Goal: Task Accomplishment & Management: Use online tool/utility

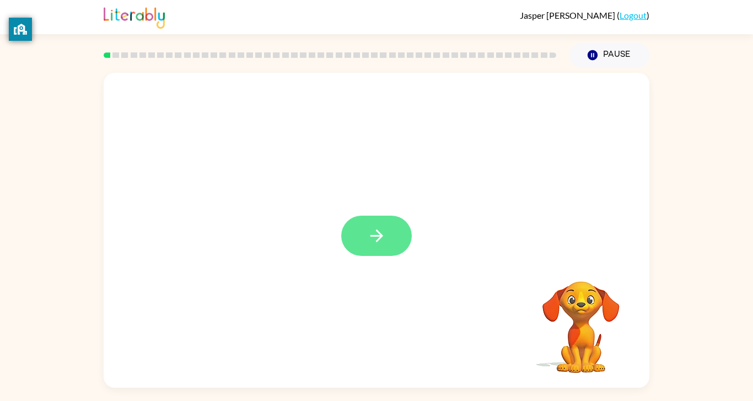
click at [367, 240] on icon "button" at bounding box center [376, 235] width 19 height 19
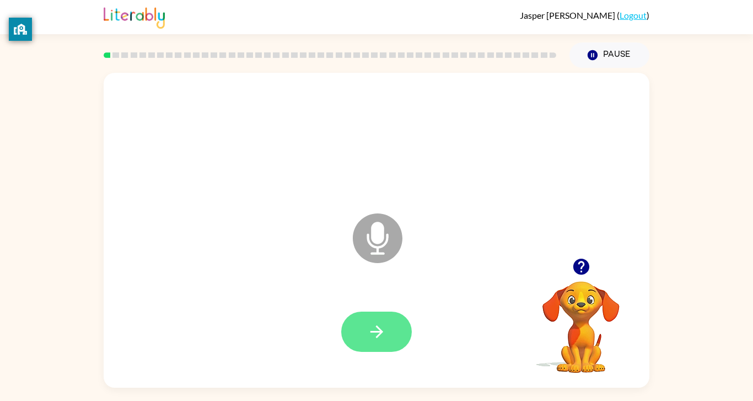
click at [385, 320] on button "button" at bounding box center [376, 332] width 71 height 40
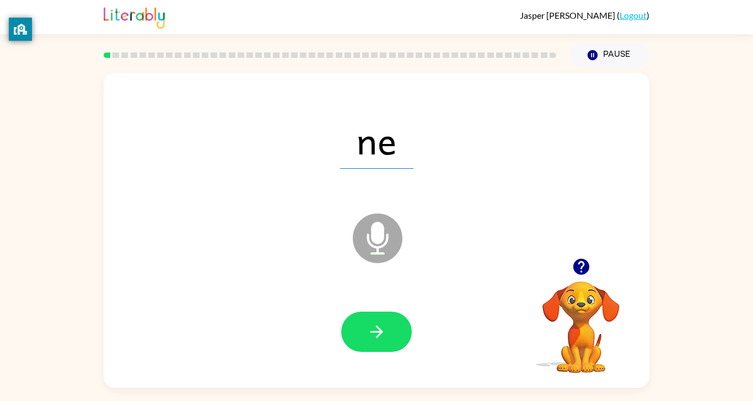
click at [385, 320] on button "button" at bounding box center [376, 332] width 71 height 40
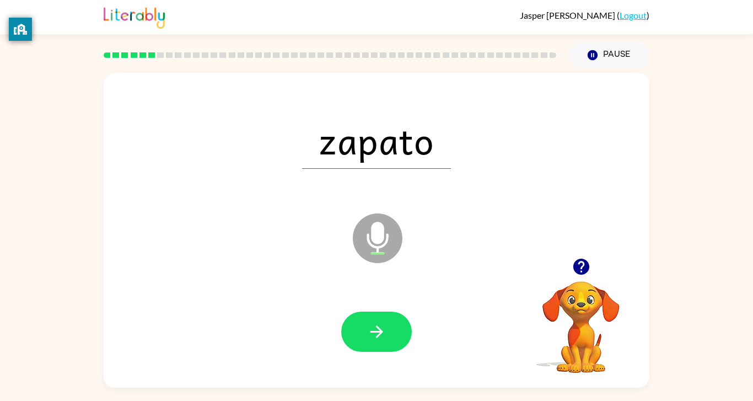
click at [385, 320] on button "button" at bounding box center [376, 332] width 71 height 40
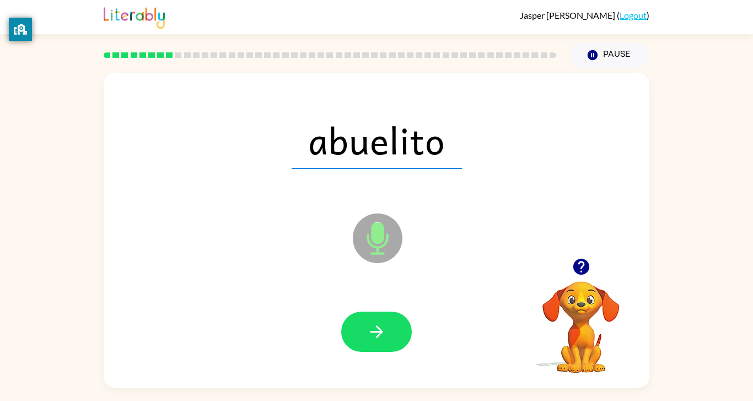
click at [385, 320] on button "button" at bounding box center [376, 332] width 71 height 40
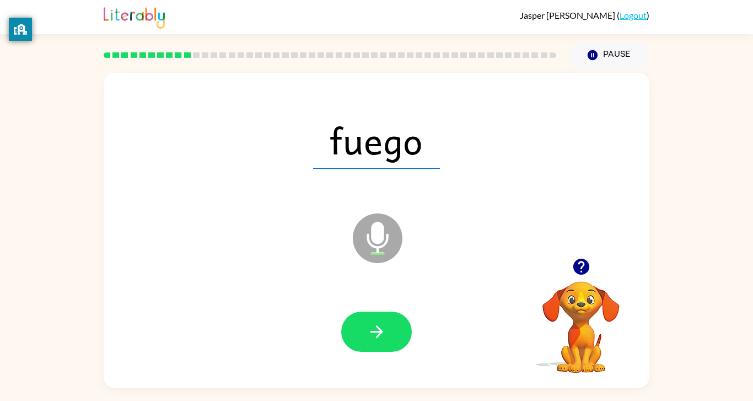
click at [385, 320] on button "button" at bounding box center [376, 332] width 71 height 40
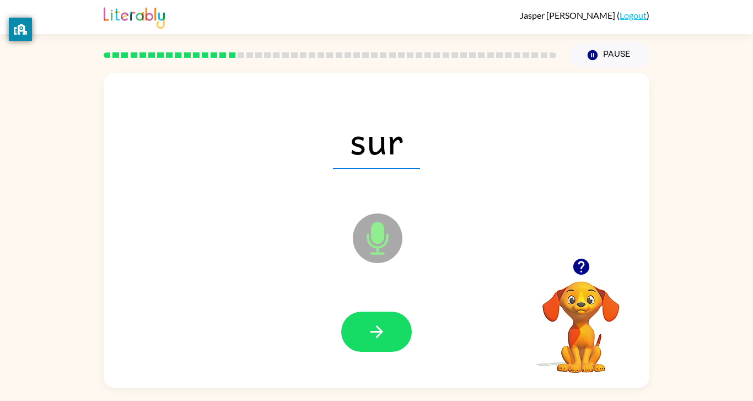
click at [385, 320] on button "button" at bounding box center [376, 332] width 71 height 40
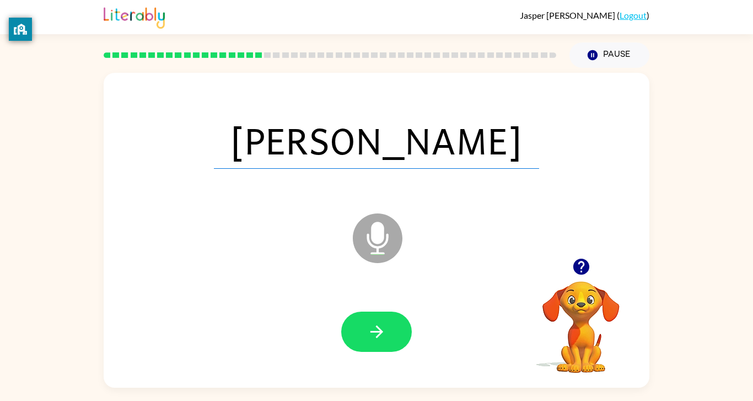
click at [385, 320] on button "button" at bounding box center [376, 332] width 71 height 40
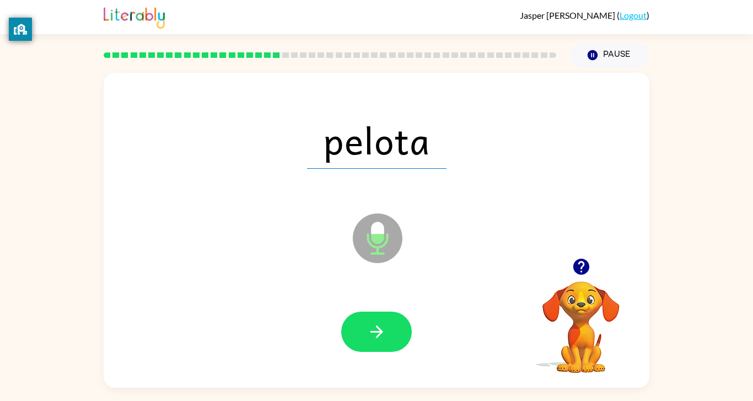
click at [385, 320] on button "button" at bounding box center [376, 332] width 71 height 40
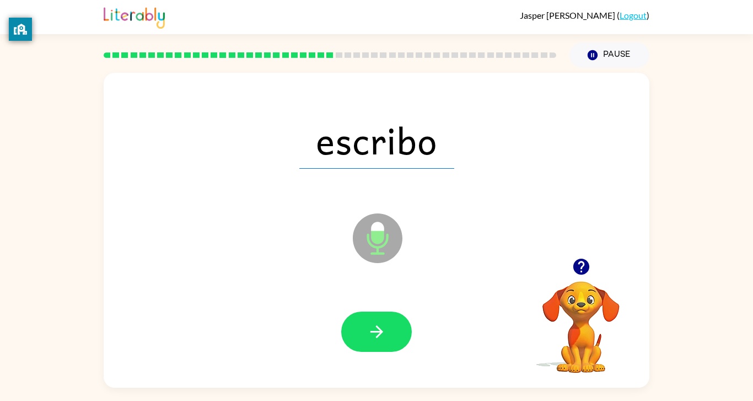
click at [385, 320] on button "button" at bounding box center [376, 332] width 71 height 40
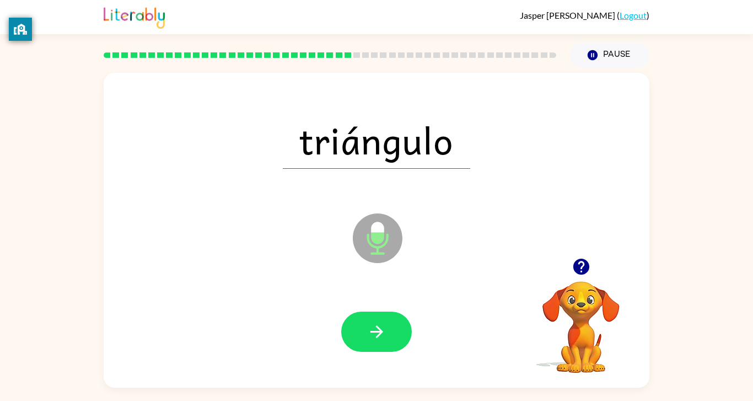
click at [385, 320] on button "button" at bounding box center [376, 332] width 71 height 40
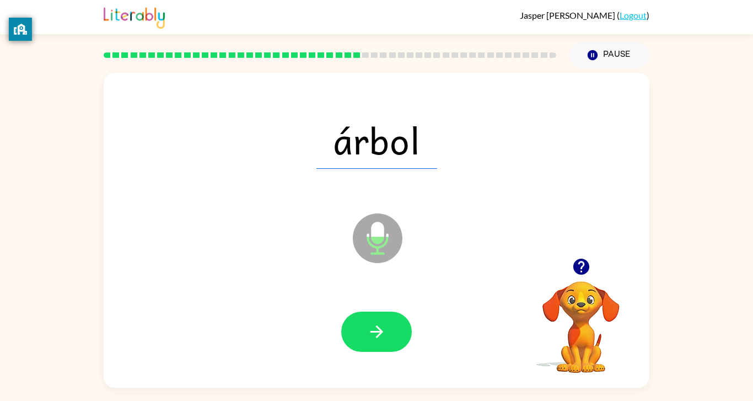
click at [385, 320] on button "button" at bounding box center [376, 332] width 71 height 40
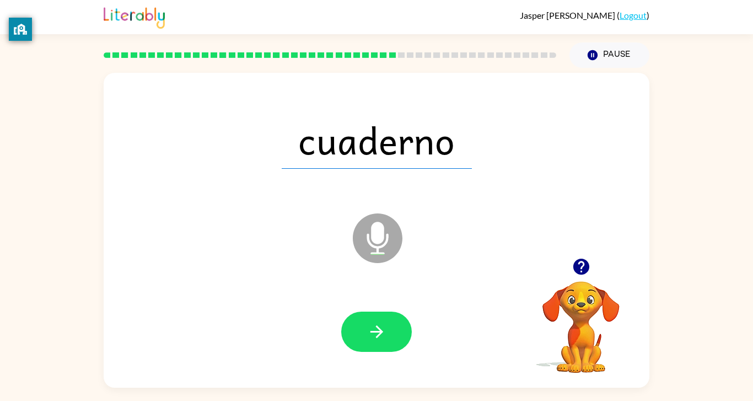
click at [385, 320] on button "button" at bounding box center [376, 332] width 71 height 40
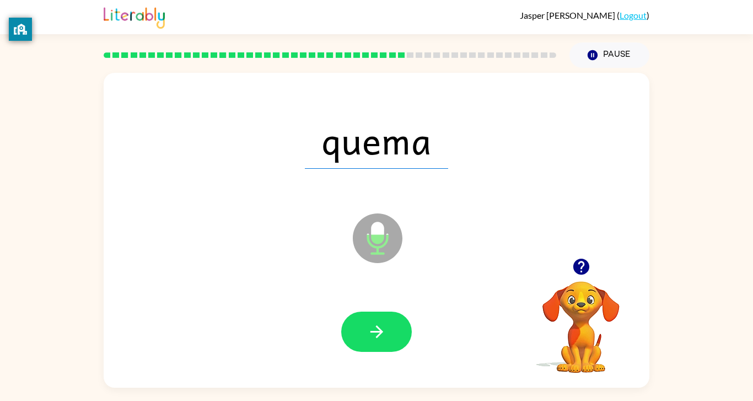
click at [385, 320] on button "button" at bounding box center [376, 332] width 71 height 40
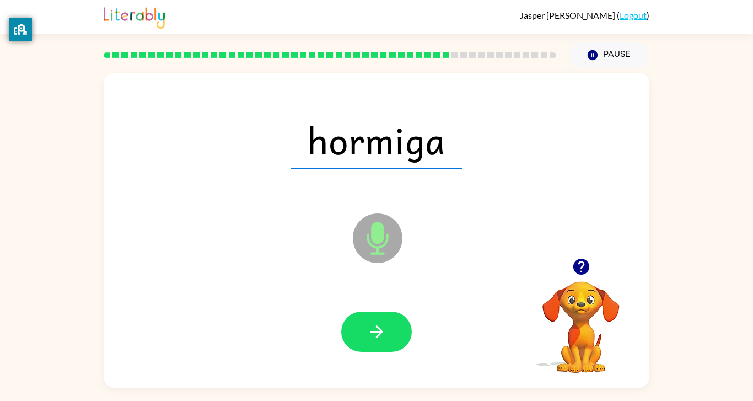
click at [385, 320] on button "button" at bounding box center [376, 332] width 71 height 40
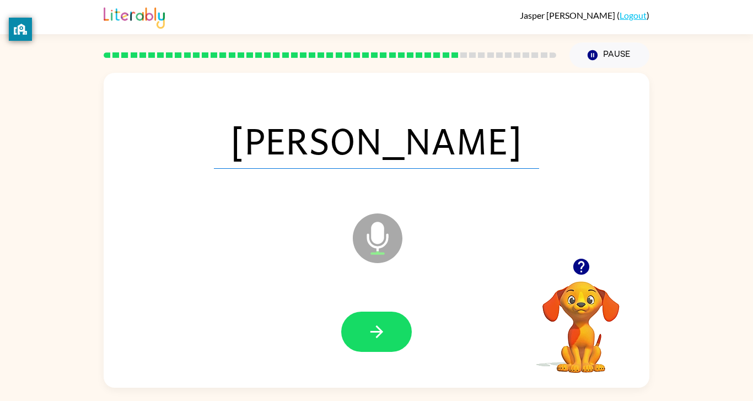
click at [385, 320] on button "button" at bounding box center [376, 332] width 71 height 40
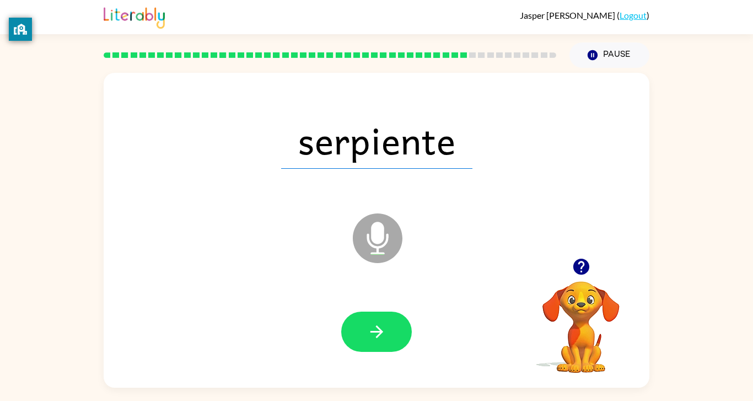
click at [385, 320] on button "button" at bounding box center [376, 332] width 71 height 40
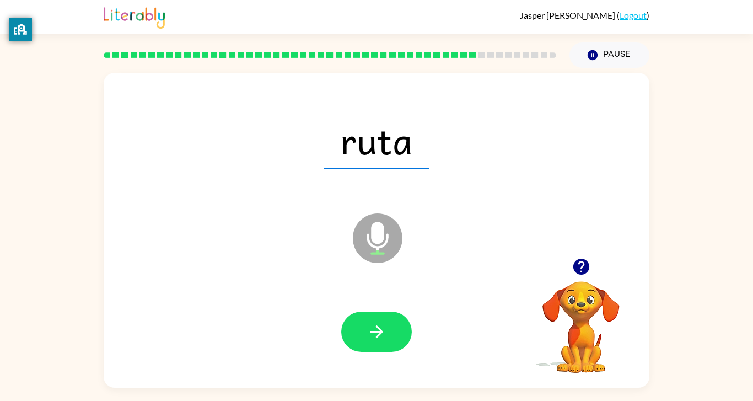
click at [385, 320] on button "button" at bounding box center [376, 332] width 71 height 40
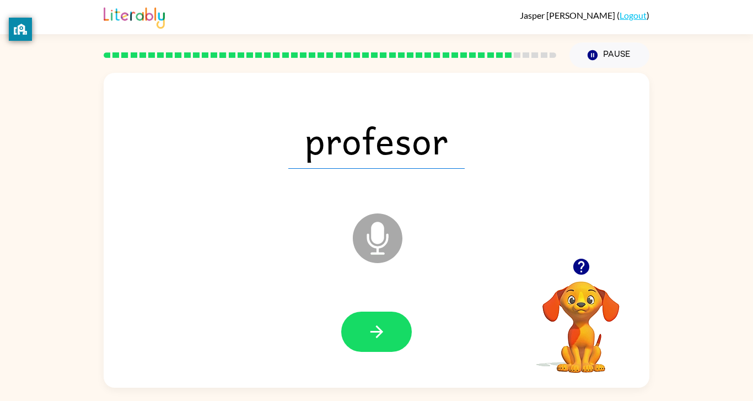
click at [385, 320] on button "button" at bounding box center [376, 332] width 71 height 40
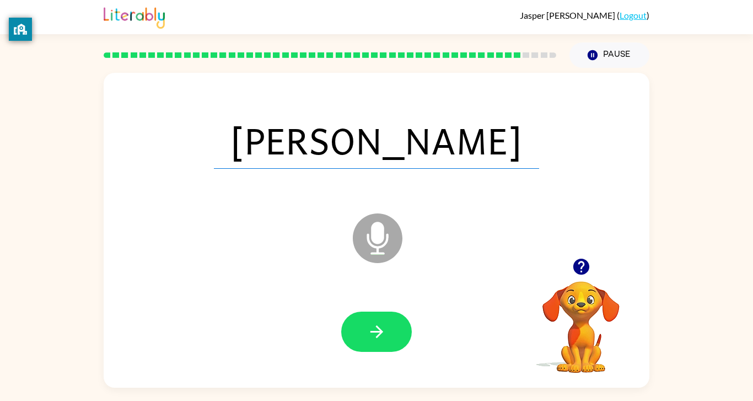
click at [385, 320] on button "button" at bounding box center [376, 332] width 71 height 40
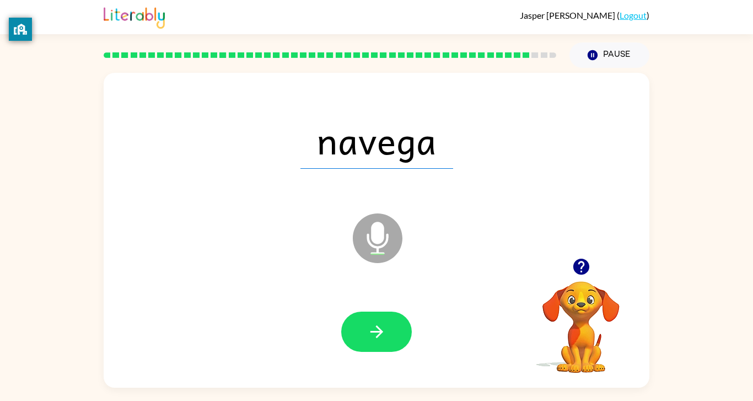
click at [385, 320] on button "button" at bounding box center [376, 332] width 71 height 40
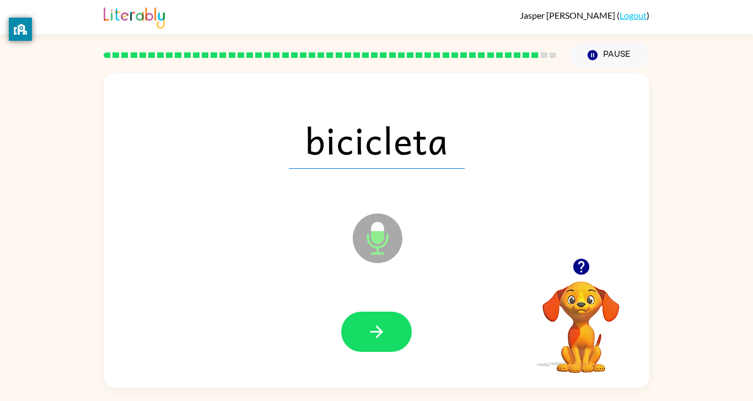
click at [385, 320] on button "button" at bounding box center [376, 332] width 71 height 40
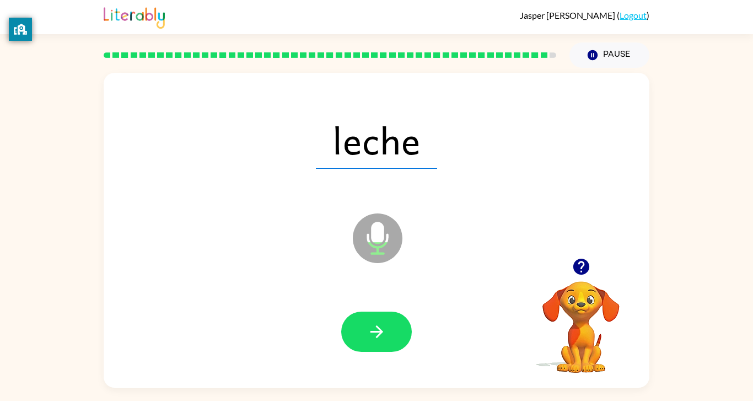
click at [385, 320] on button "button" at bounding box center [376, 332] width 71 height 40
